Goal: Information Seeking & Learning: Learn about a topic

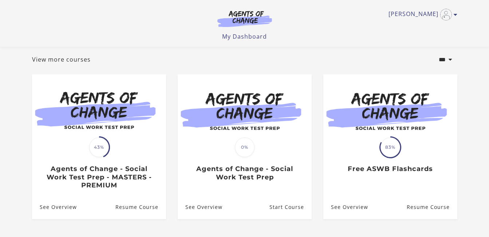
scroll to position [38, 0]
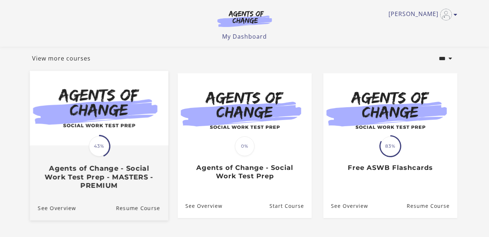
click at [87, 152] on div "Translation missing: en.liquid.partials.dashboard_course_card.progress_descript…" at bounding box center [98, 167] width 138 height 43
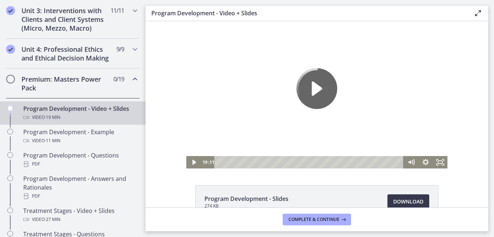
scroll to position [288, 0]
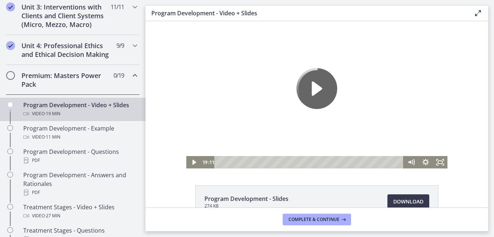
click at [131, 80] on icon "Chapters" at bounding box center [135, 75] width 9 height 9
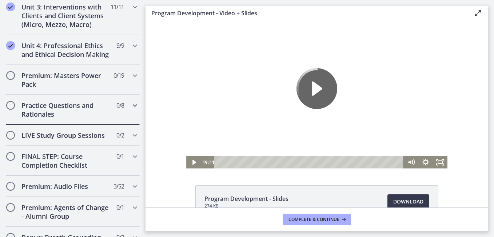
click at [131, 110] on icon "Chapters" at bounding box center [135, 105] width 9 height 9
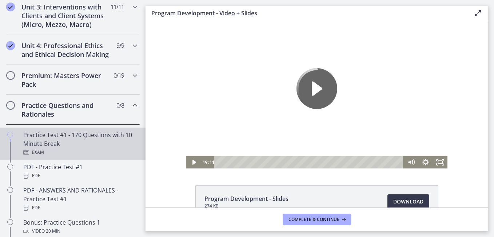
click at [82, 143] on div "Practice Test #1 - 170 Questions with 10 Minute Break Exam" at bounding box center [80, 143] width 114 height 26
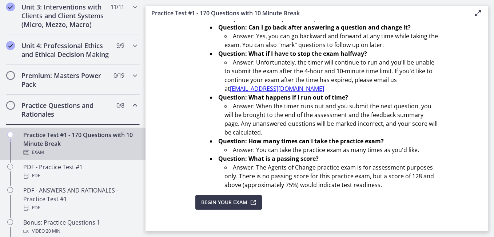
scroll to position [281, 0]
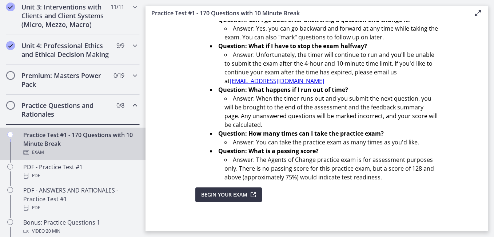
click at [232, 193] on span "Begin Your Exam" at bounding box center [224, 194] width 46 height 9
